Goal: Information Seeking & Learning: Compare options

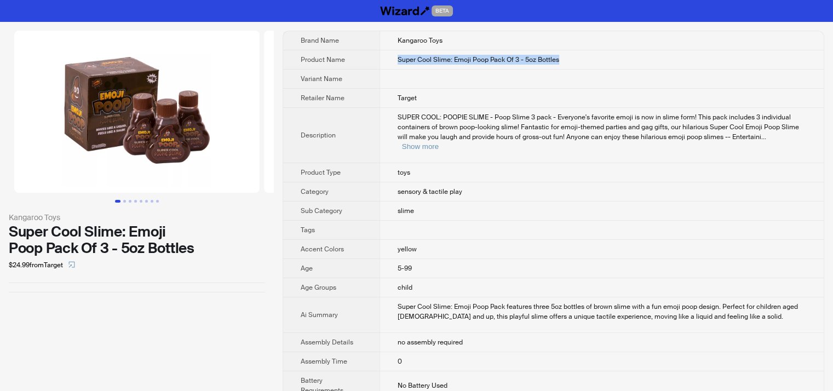
drag, startPoint x: 571, startPoint y: 54, endPoint x: 384, endPoint y: 58, distance: 187.4
click at [384, 58] on td "Super Cool Slime: Emoji Poop Pack Of 3 - 5oz Bottles" at bounding box center [602, 59] width 444 height 19
copy span "Super Cool Slime: Emoji Poop Pack Of 3 - 5oz Bottles"
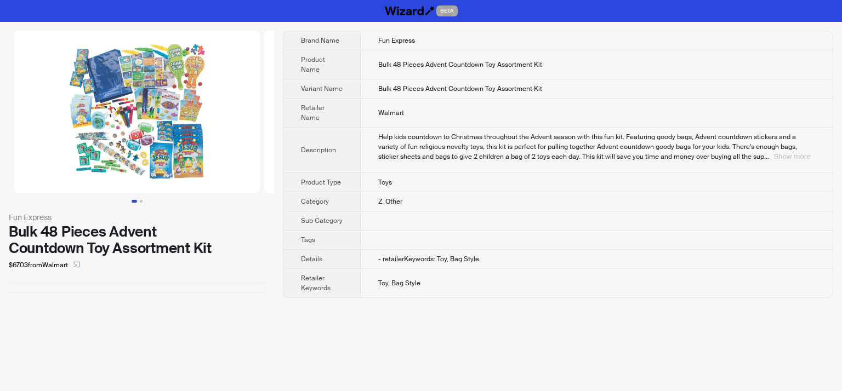
click at [792, 156] on button "Show more" at bounding box center [791, 156] width 37 height 8
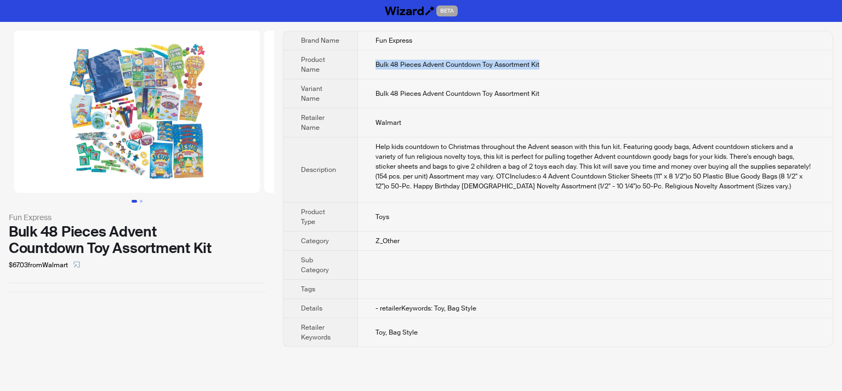
drag, startPoint x: 556, startPoint y: 61, endPoint x: 358, endPoint y: 59, distance: 198.3
click at [358, 59] on td "Bulk 48 Pieces Advent Countdown Toy Assortment Kit" at bounding box center [595, 64] width 474 height 29
copy span "Bulk 48 Pieces Advent Countdown Toy Assortment Kit"
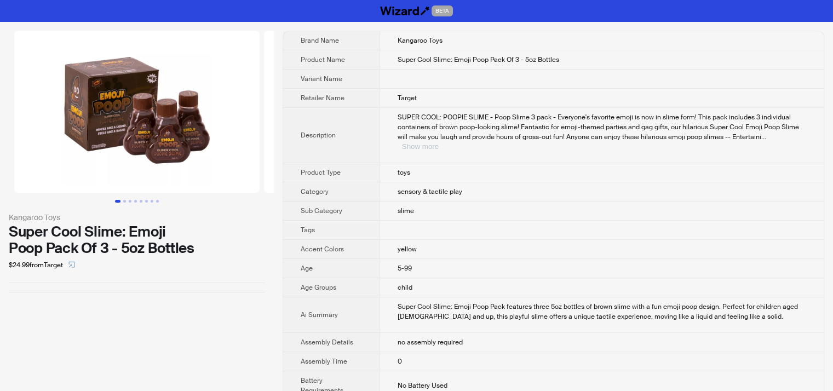
click at [439, 142] on button "Show more" at bounding box center [420, 146] width 37 height 8
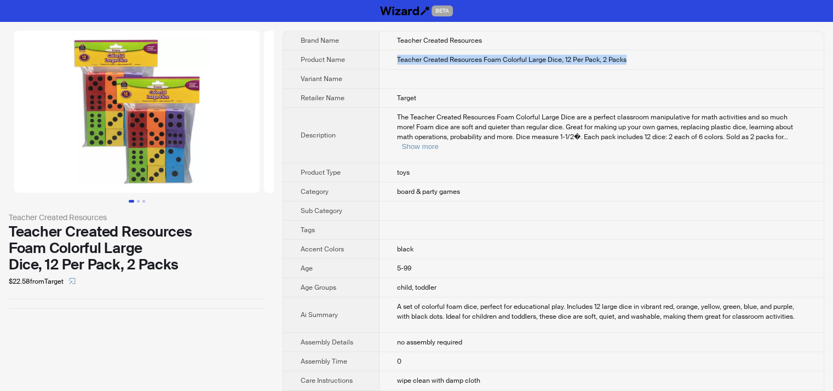
drag, startPoint x: 619, startPoint y: 59, endPoint x: 353, endPoint y: 62, distance: 266.3
click at [353, 62] on tr "Product Name Teacher Created Resources Foam Colorful Large Dice, 12 Per Pack, 2…" at bounding box center [553, 59] width 541 height 19
copy tr "Teacher Created Resources Foam Colorful Large Dice, 12 Per Pack, 2 Packs"
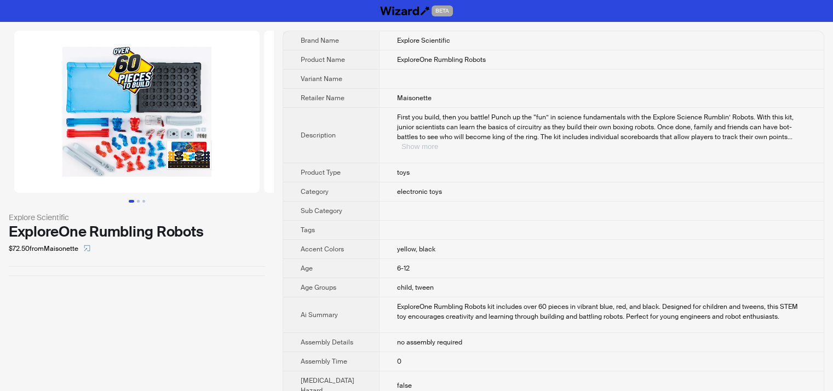
click at [438, 142] on button "Show more" at bounding box center [420, 146] width 37 height 8
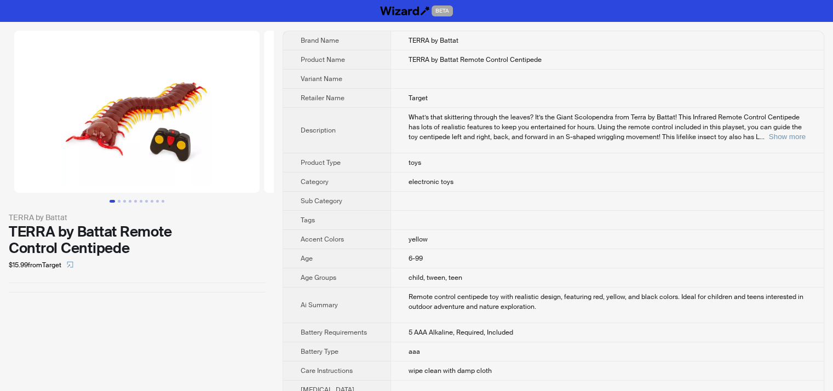
scroll to position [250, 0]
